Goal: Information Seeking & Learning: Find specific fact

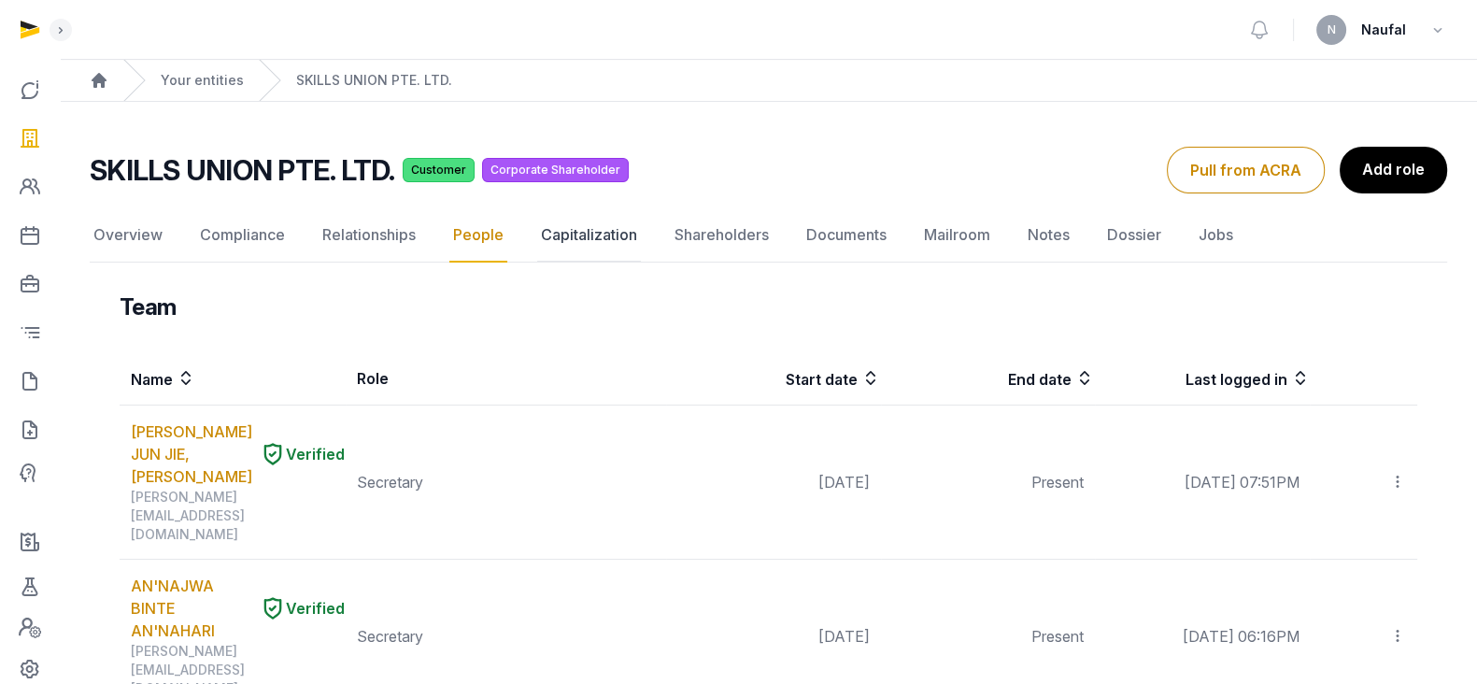
click at [594, 227] on link "Capitalization" at bounding box center [589, 235] width 104 height 54
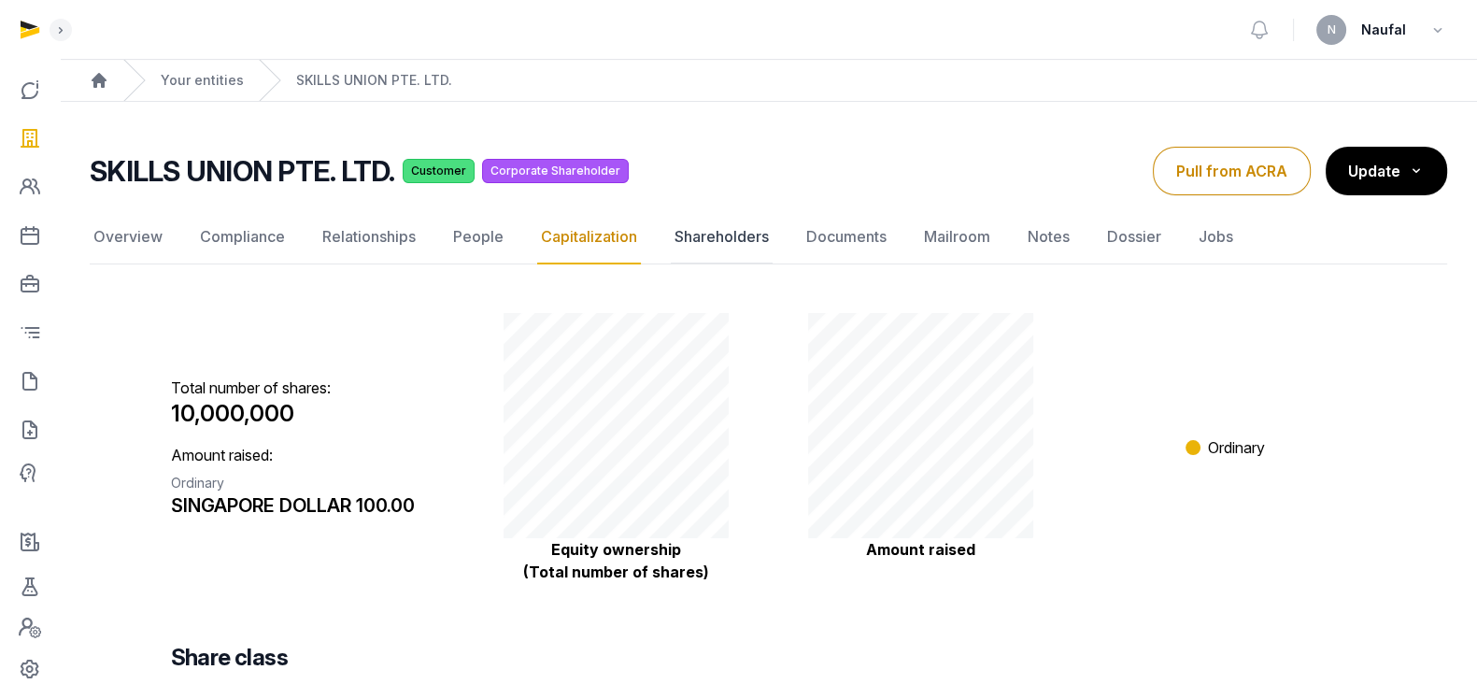
click at [734, 231] on link "Shareholders" at bounding box center [722, 237] width 102 height 54
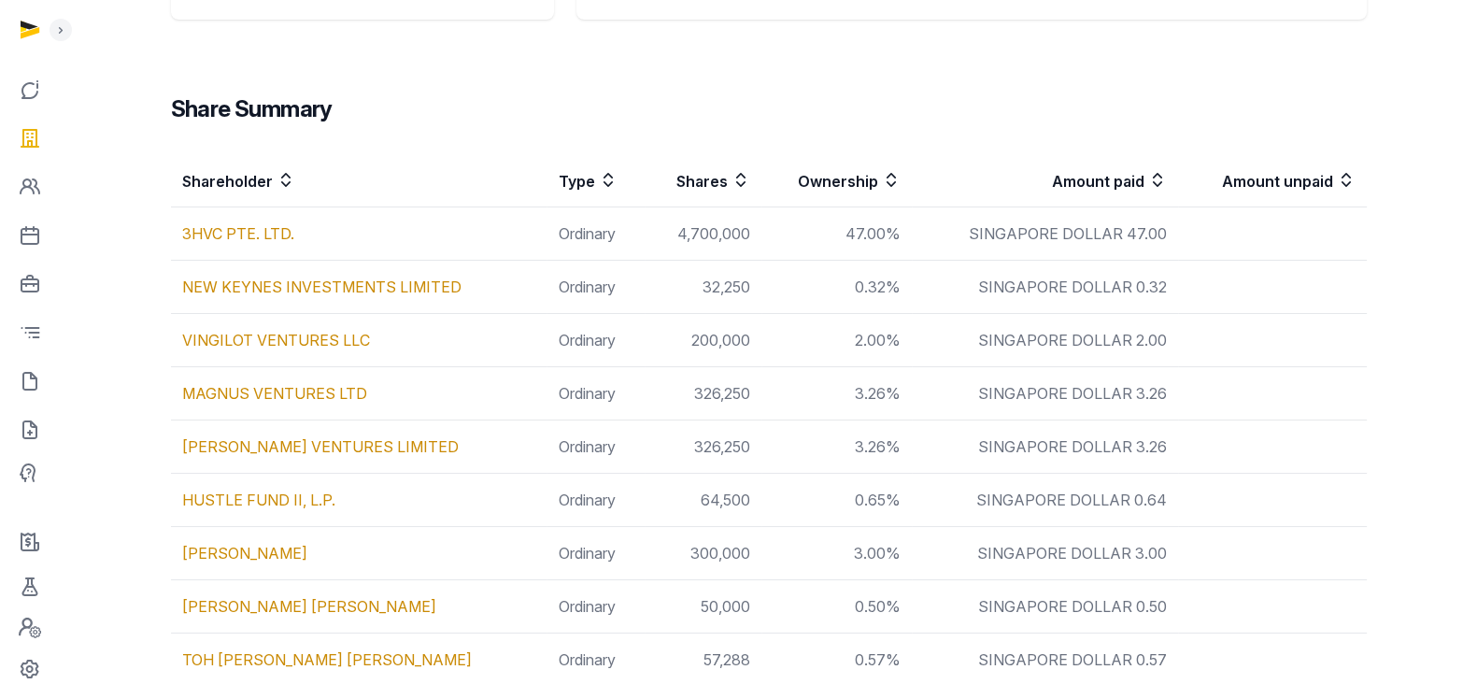
scroll to position [490, 0]
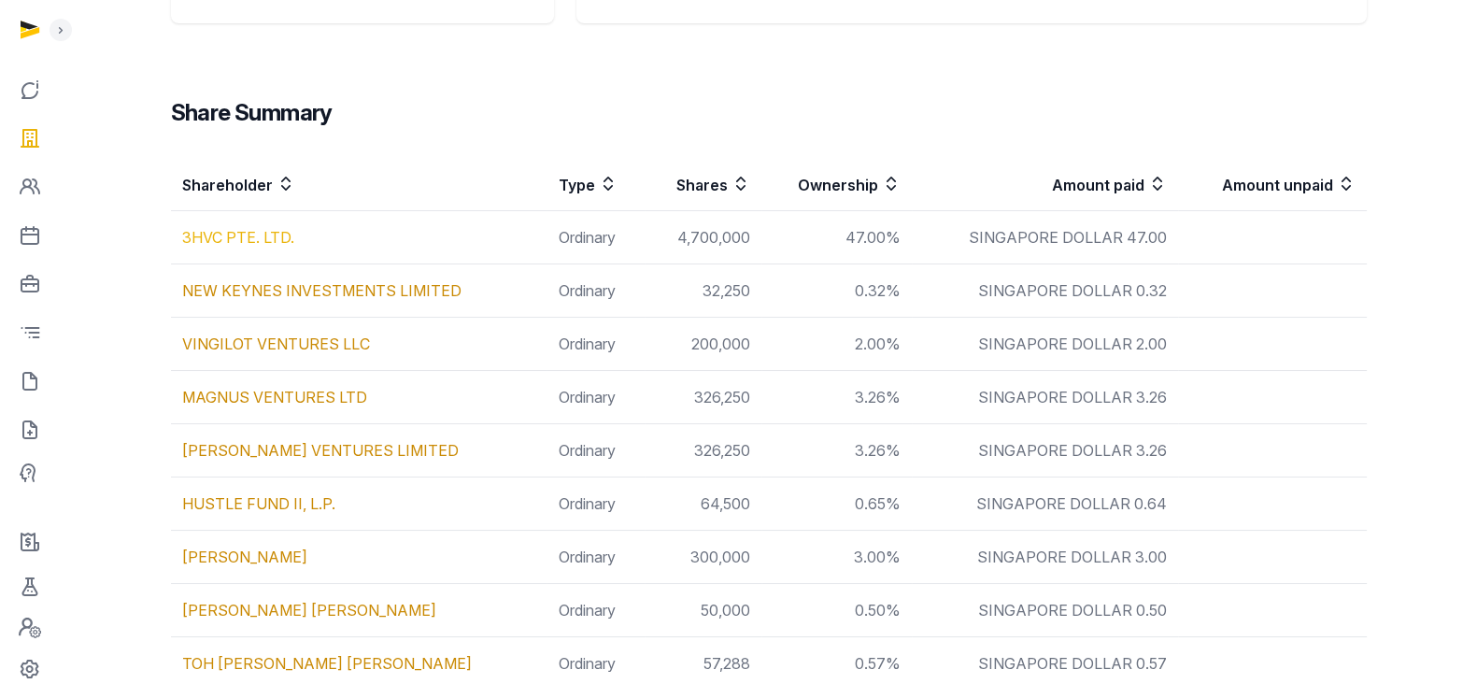
click at [250, 228] on link "3HVC PTE. LTD." at bounding box center [238, 237] width 112 height 19
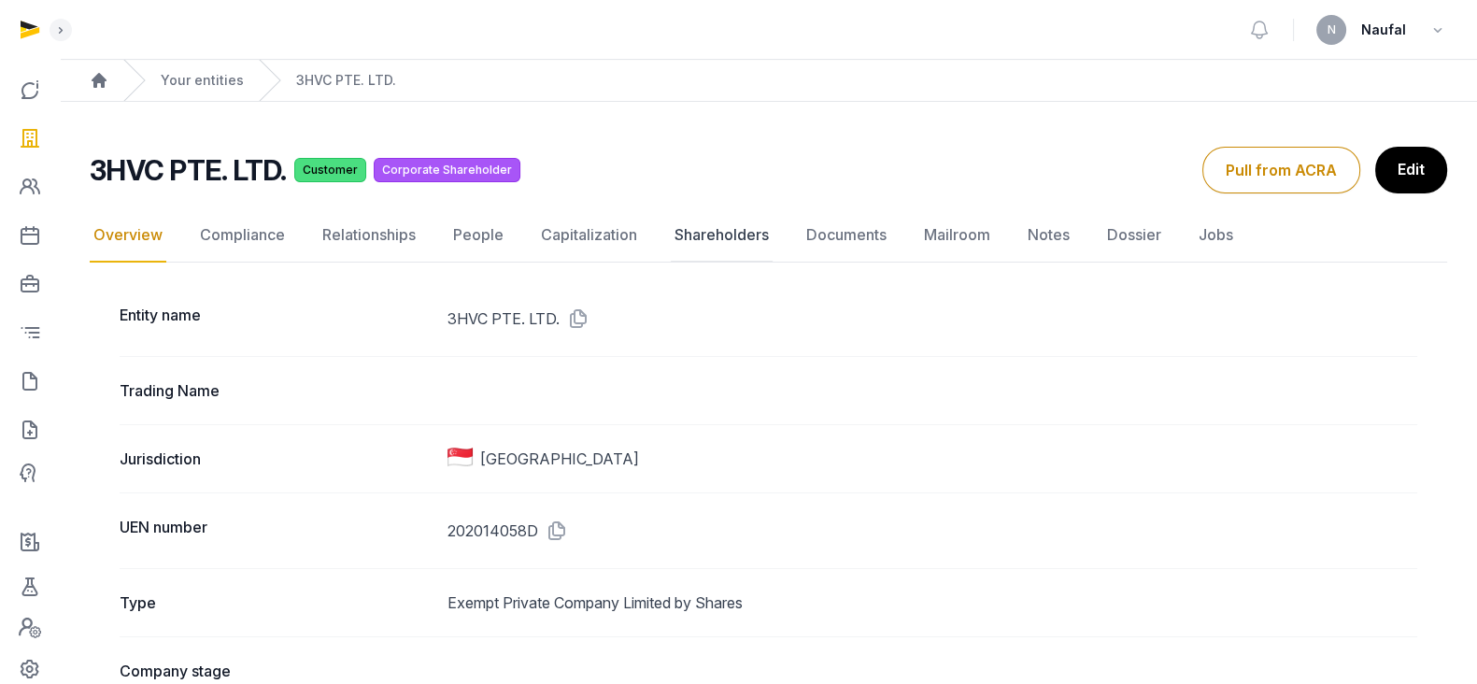
click at [720, 232] on link "Shareholders" at bounding box center [722, 235] width 102 height 54
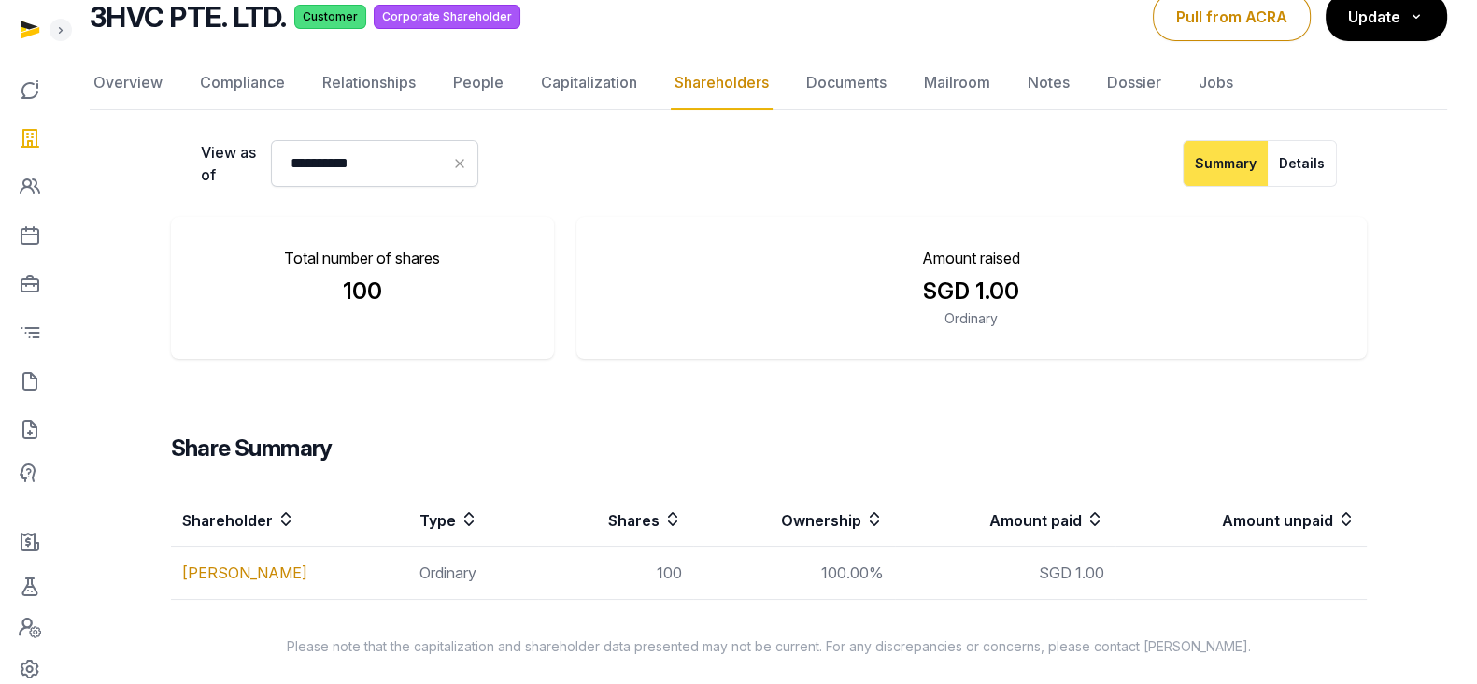
scroll to position [46, 0]
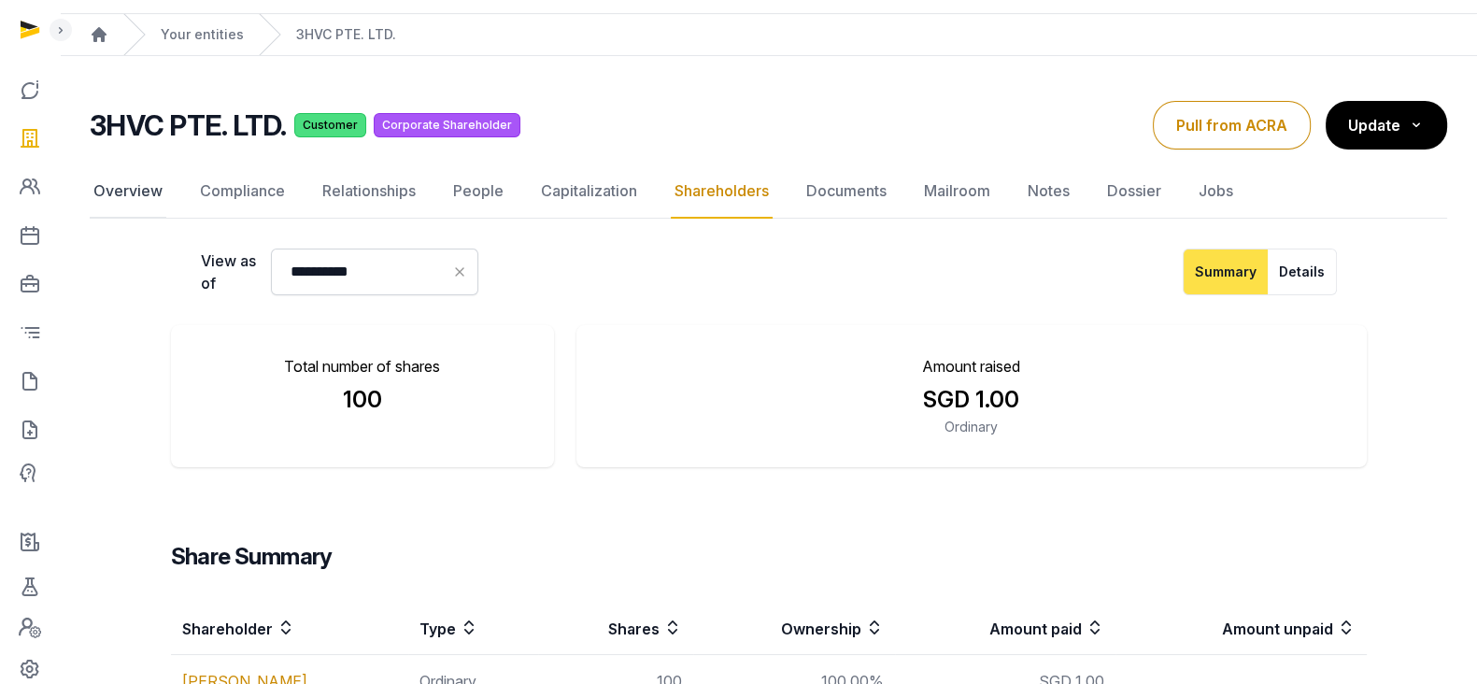
click at [109, 202] on link "Overview" at bounding box center [128, 191] width 77 height 54
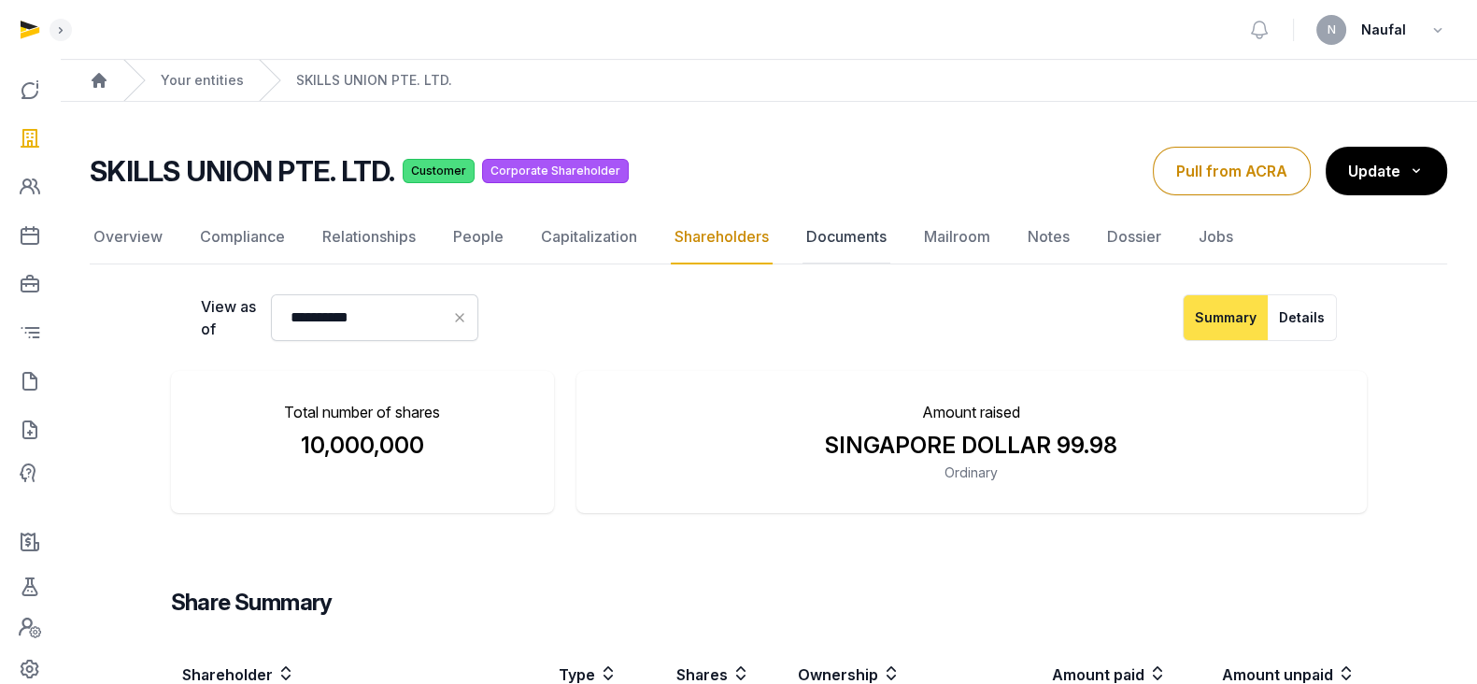
click at [847, 233] on link "Documents" at bounding box center [847, 237] width 88 height 54
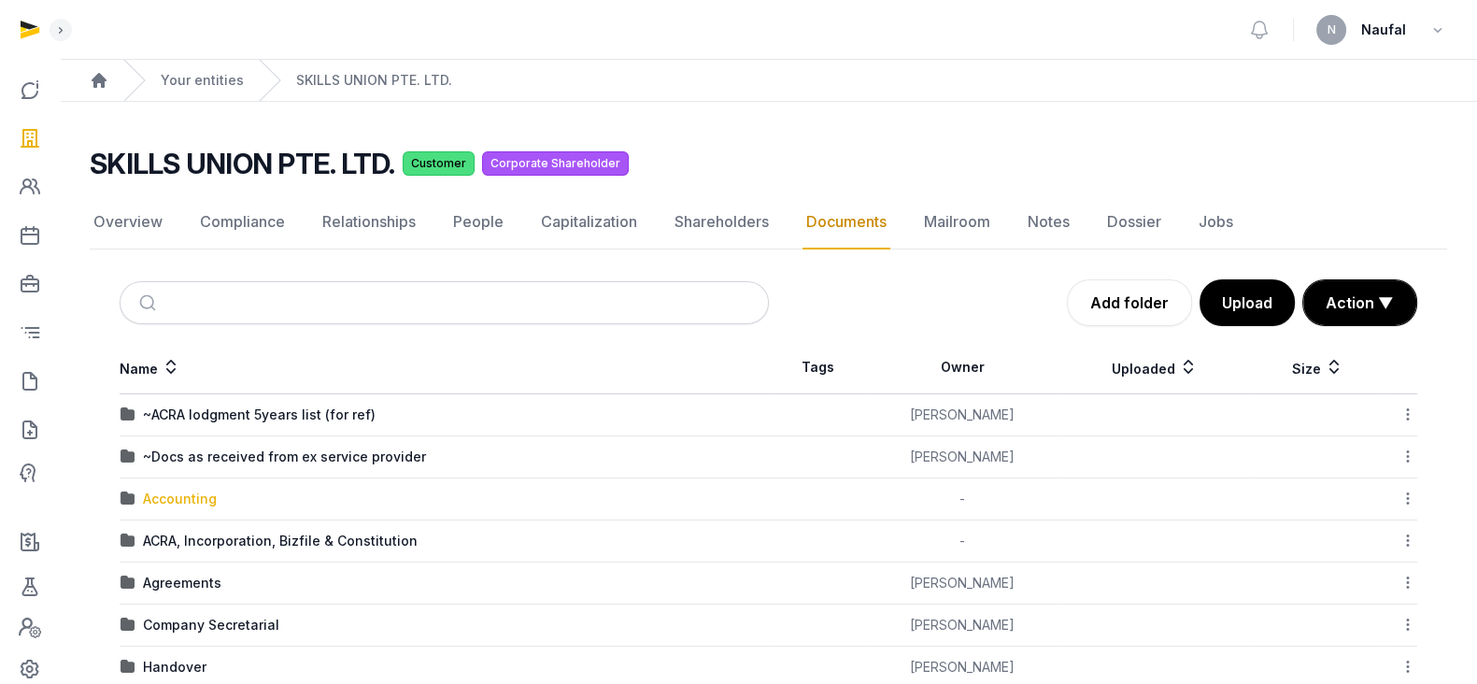
click at [196, 499] on div "Accounting" at bounding box center [180, 499] width 74 height 19
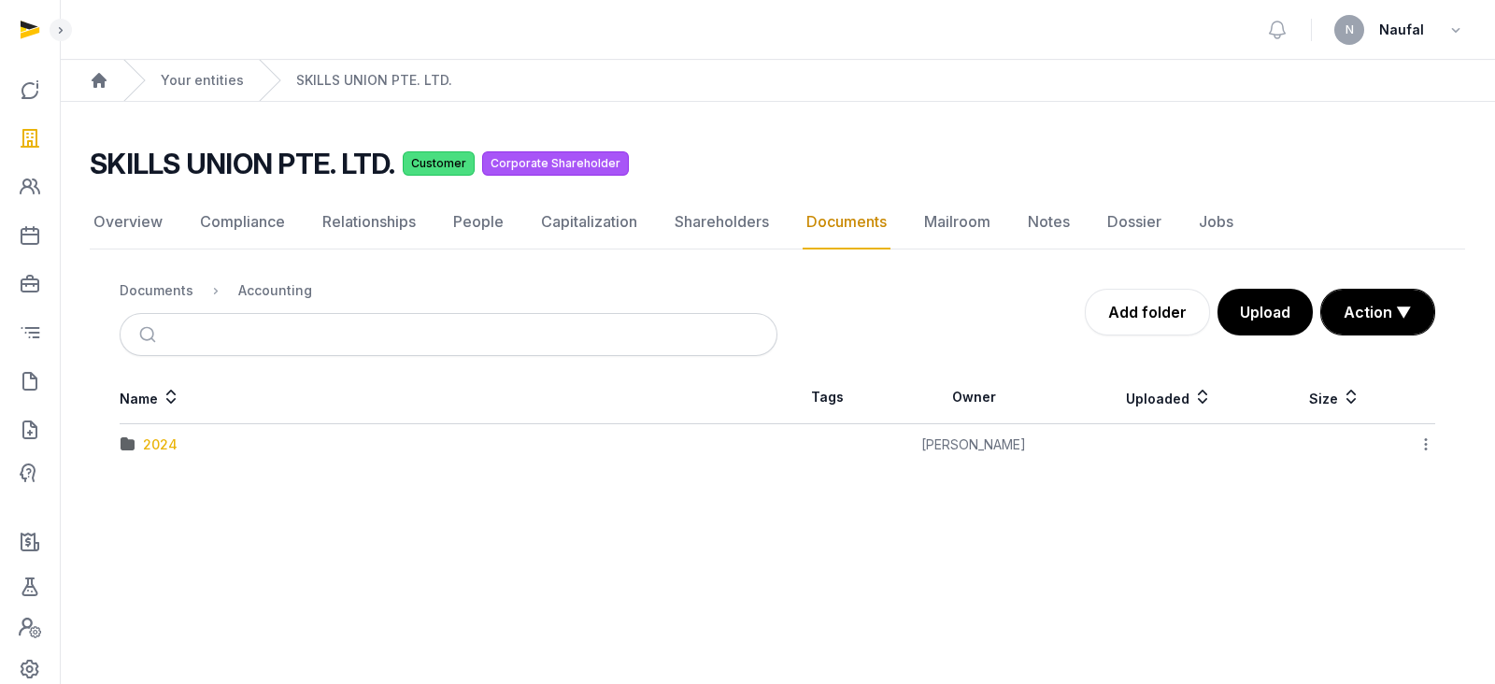
click at [166, 443] on div "2024" at bounding box center [160, 444] width 35 height 19
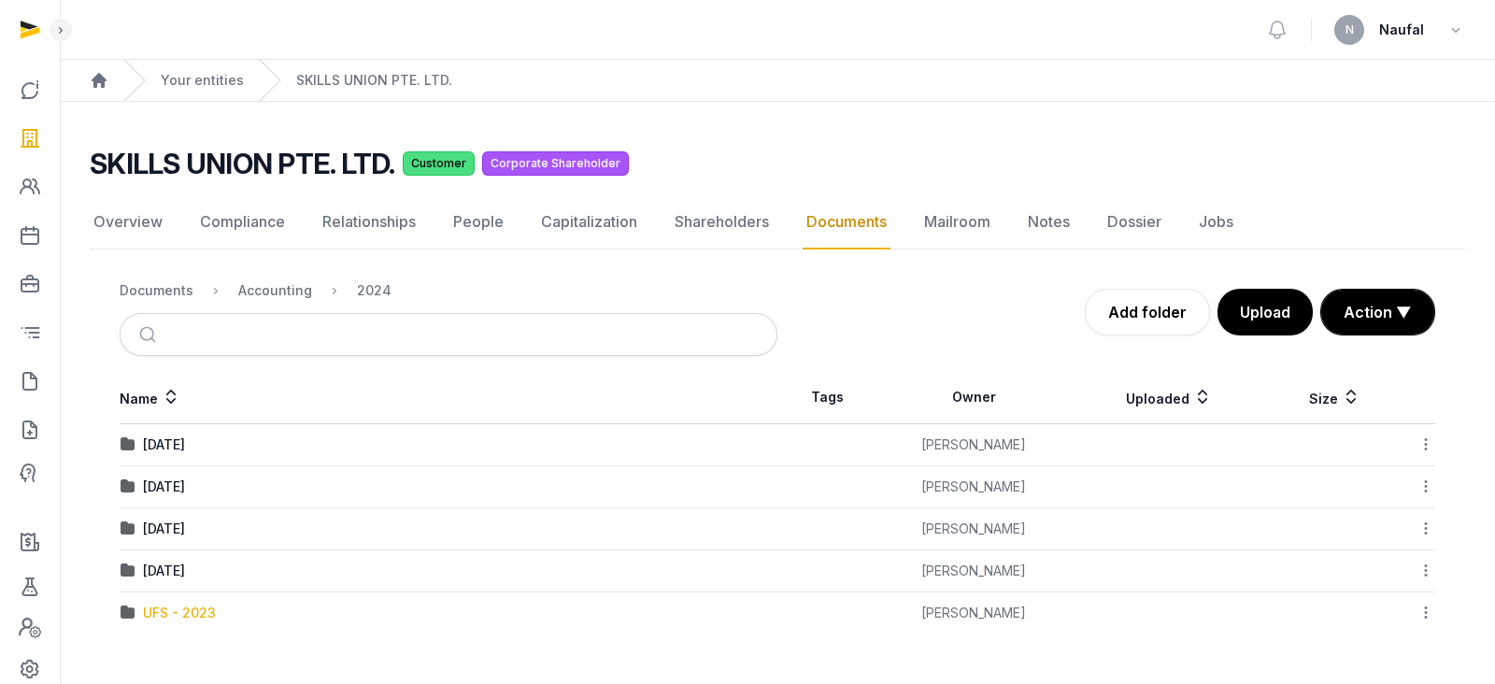
click at [173, 609] on div "UFS - 2023" at bounding box center [179, 613] width 73 height 19
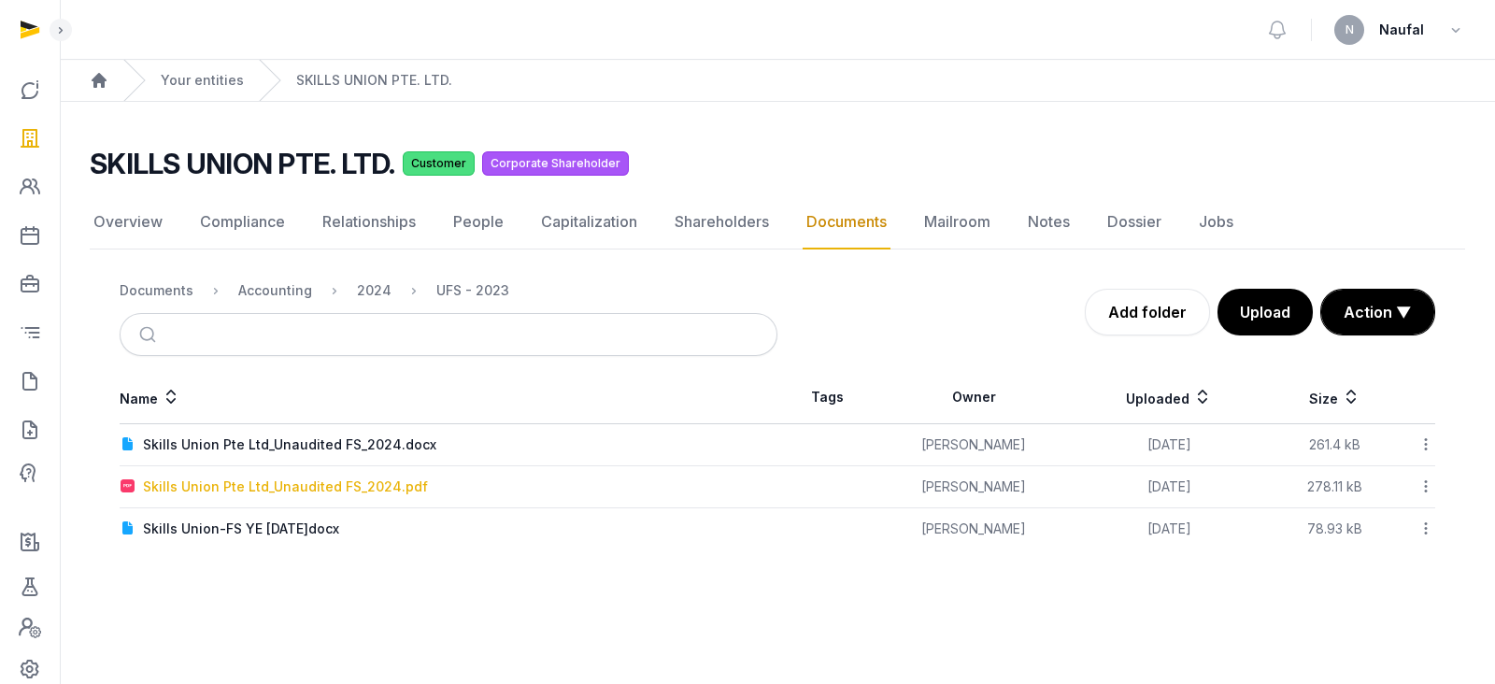
click at [368, 486] on div "Skills Union Pte Ltd_Unaudited FS_2024.pdf" at bounding box center [285, 487] width 285 height 19
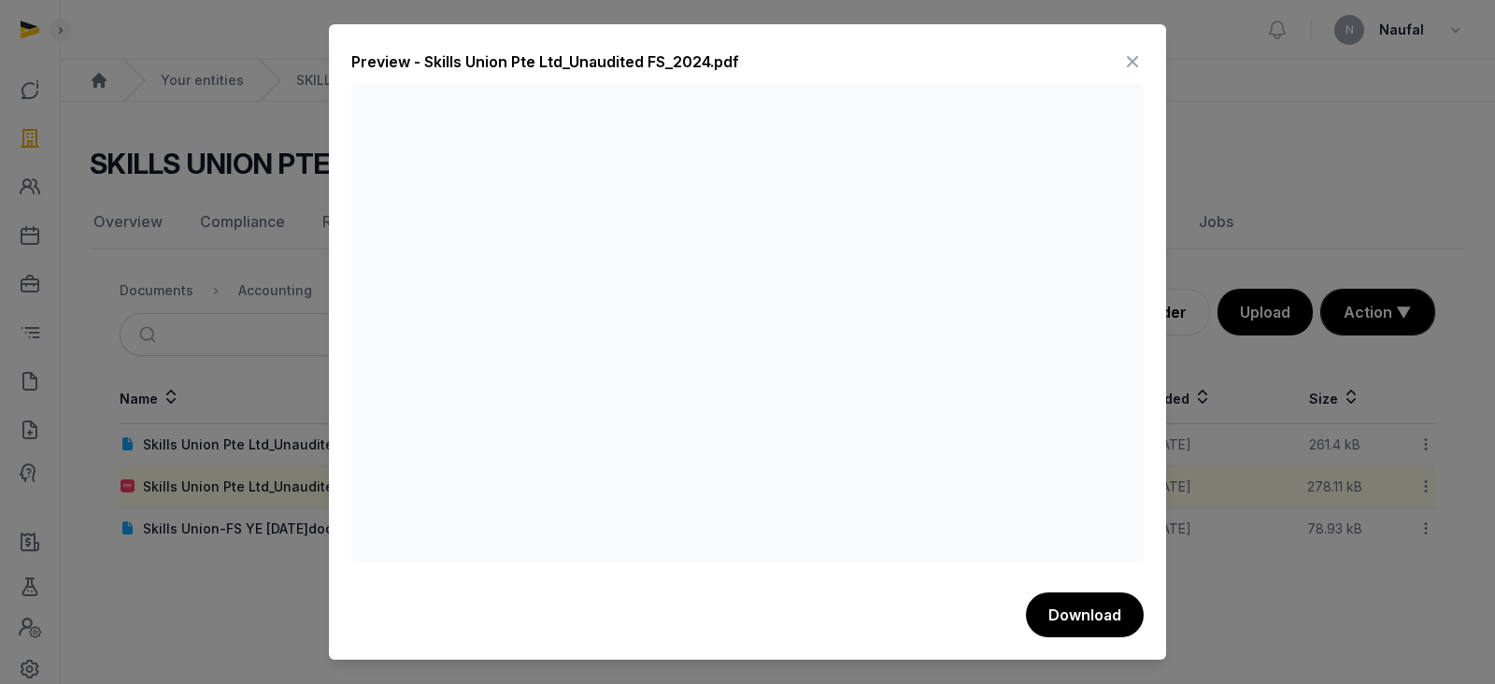
click at [1128, 56] on icon at bounding box center [1132, 62] width 22 height 30
